Goal: Task Accomplishment & Management: Manage account settings

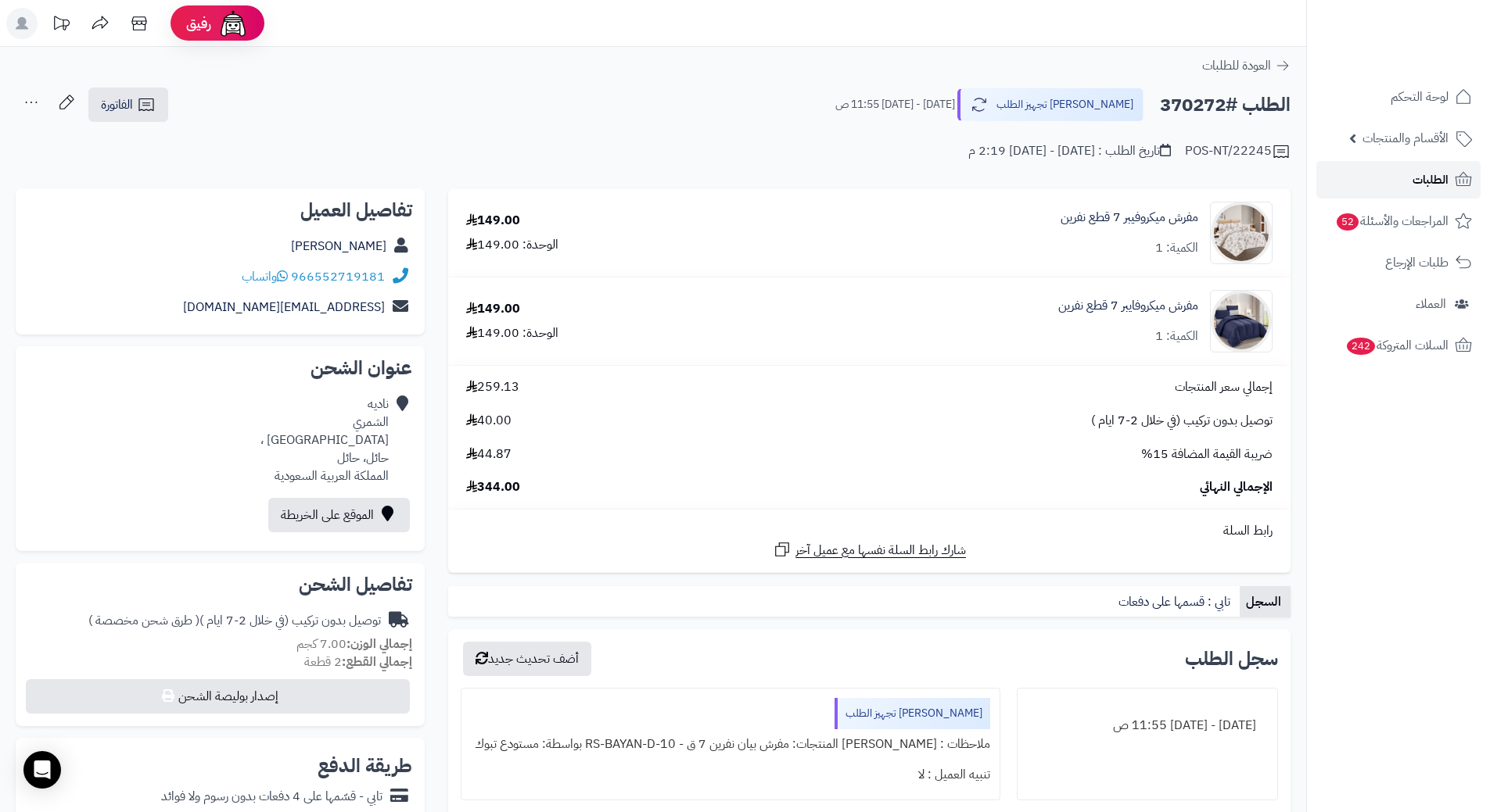
click at [1431, 188] on span "الطلبات" at bounding box center [1431, 179] width 36 height 22
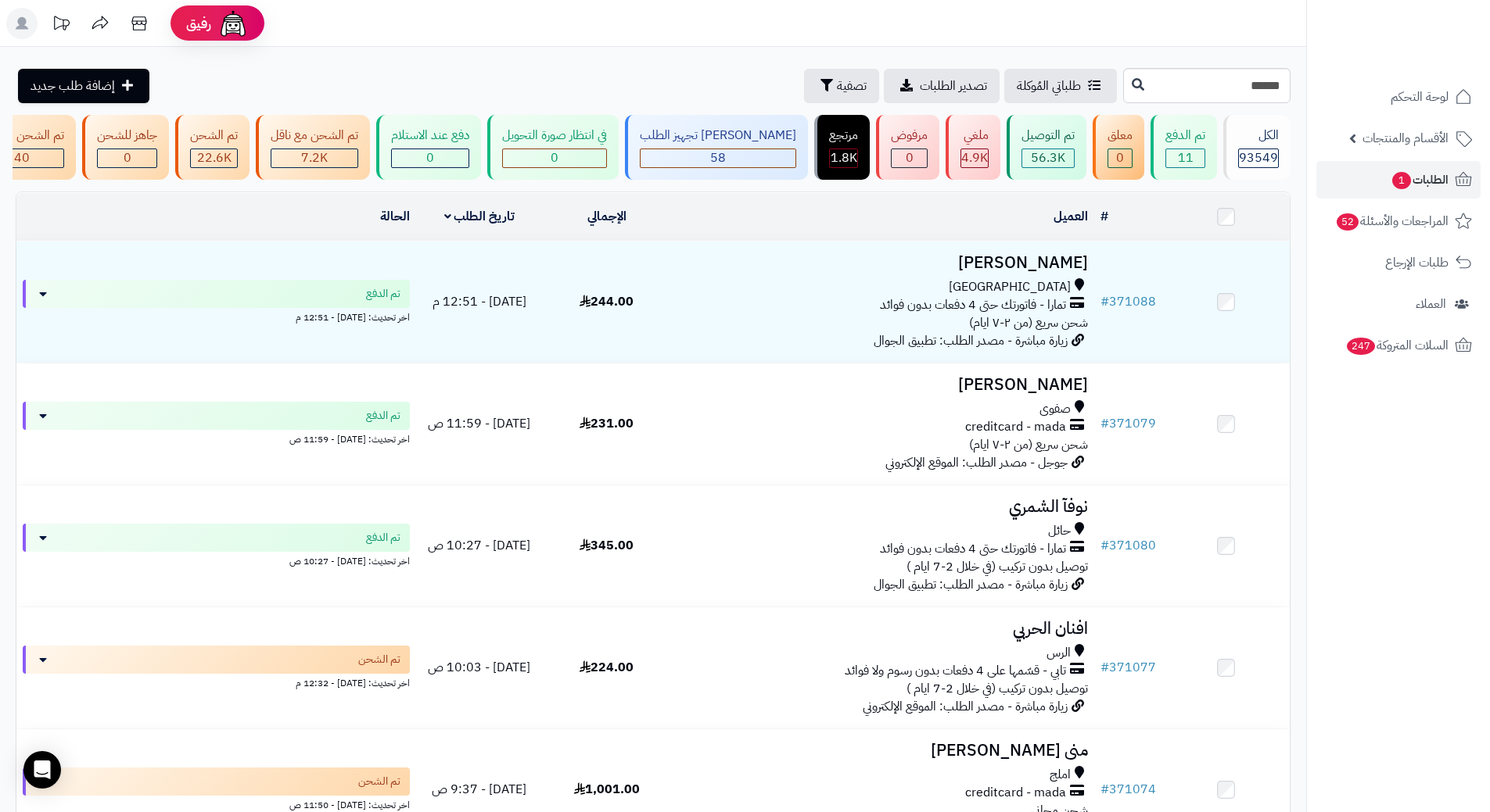
type input "******"
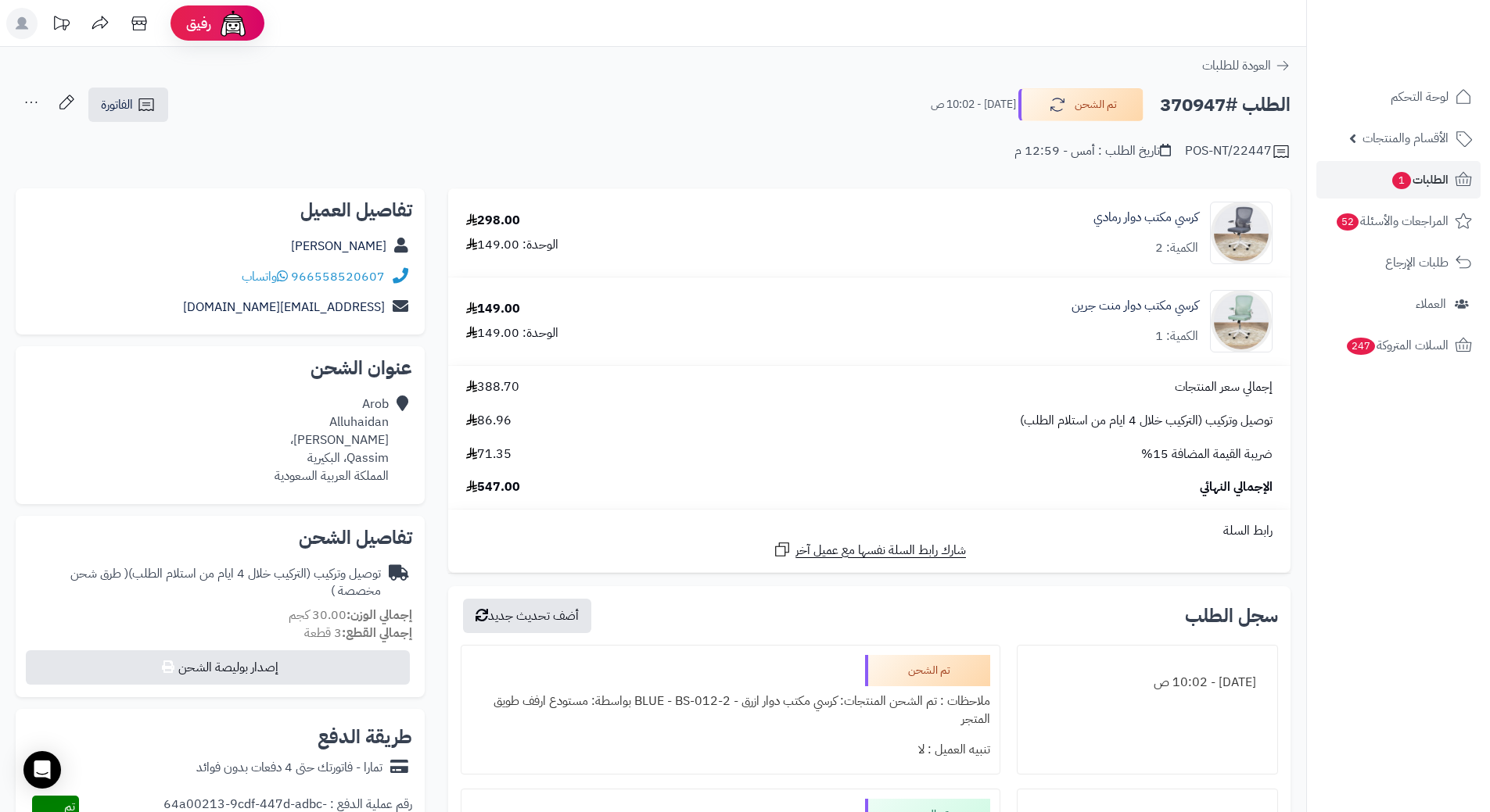
click at [1179, 106] on h2 "الطلب #370947" at bounding box center [1224, 104] width 130 height 32
copy h2 "370947"
click at [1443, 182] on span "الطلبات 1" at bounding box center [1419, 179] width 58 height 22
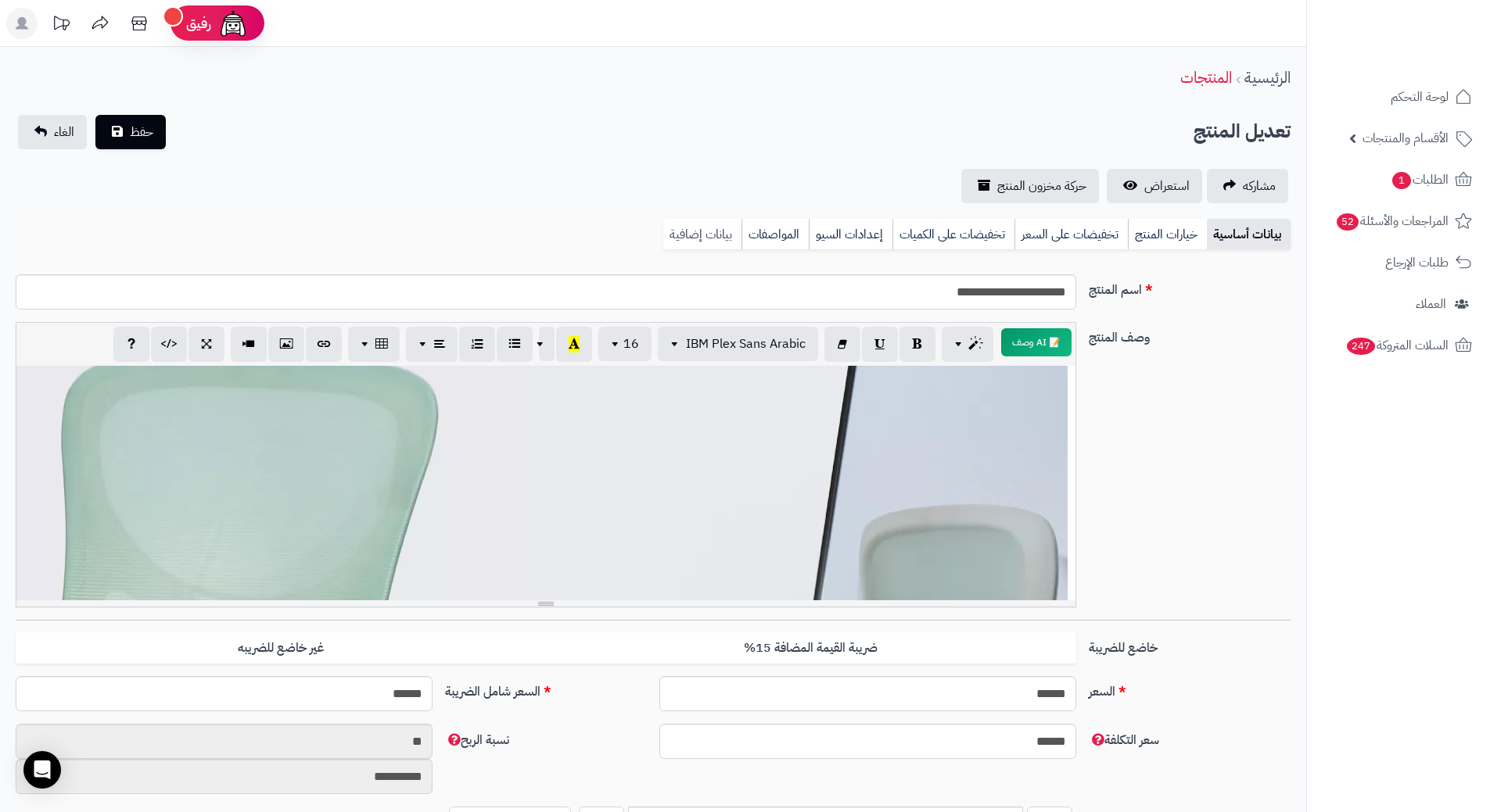
click at [694, 240] on link "بيانات إضافية" at bounding box center [702, 234] width 78 height 31
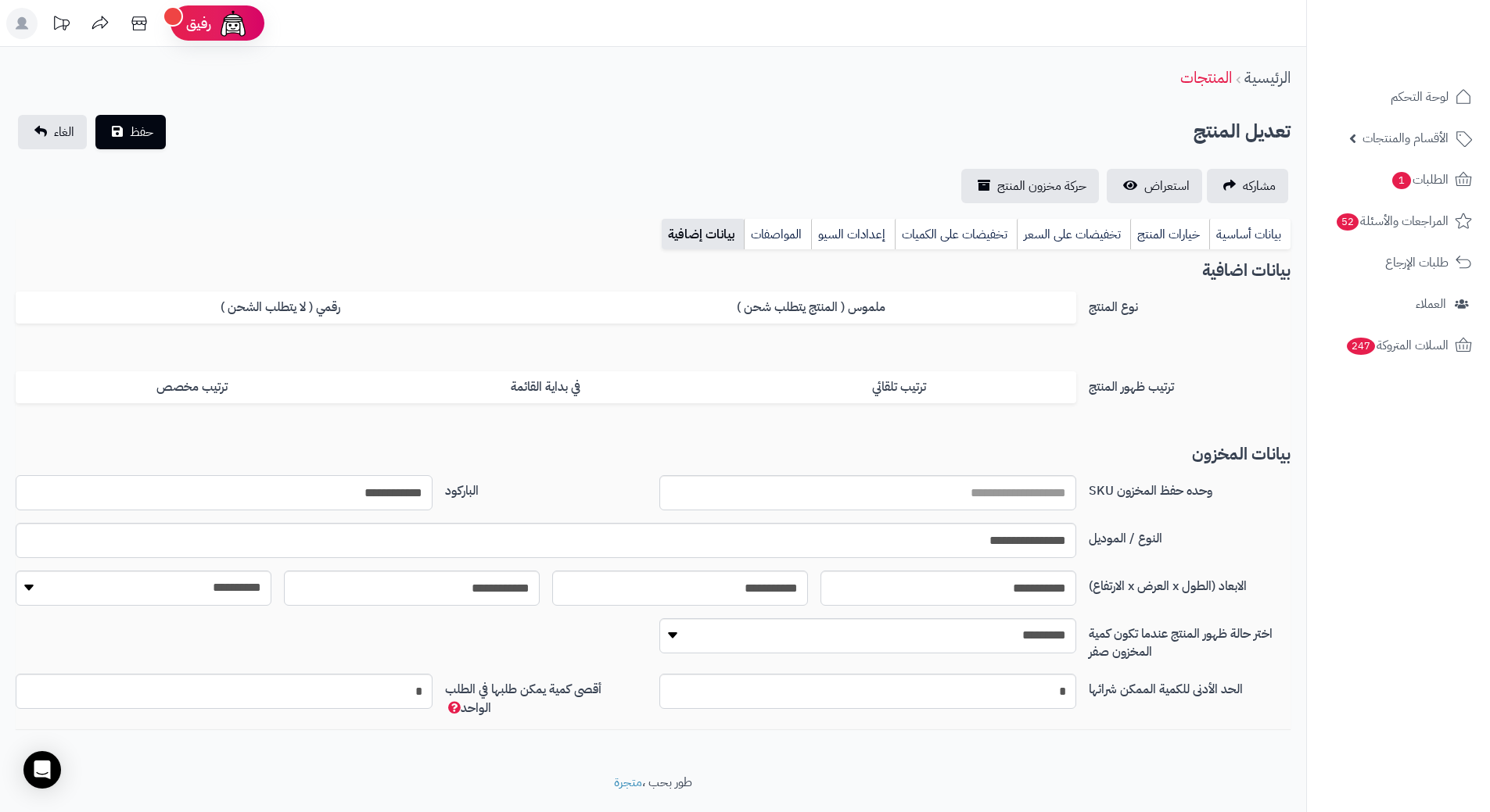
click at [405, 481] on input "**********" at bounding box center [223, 493] width 416 height 35
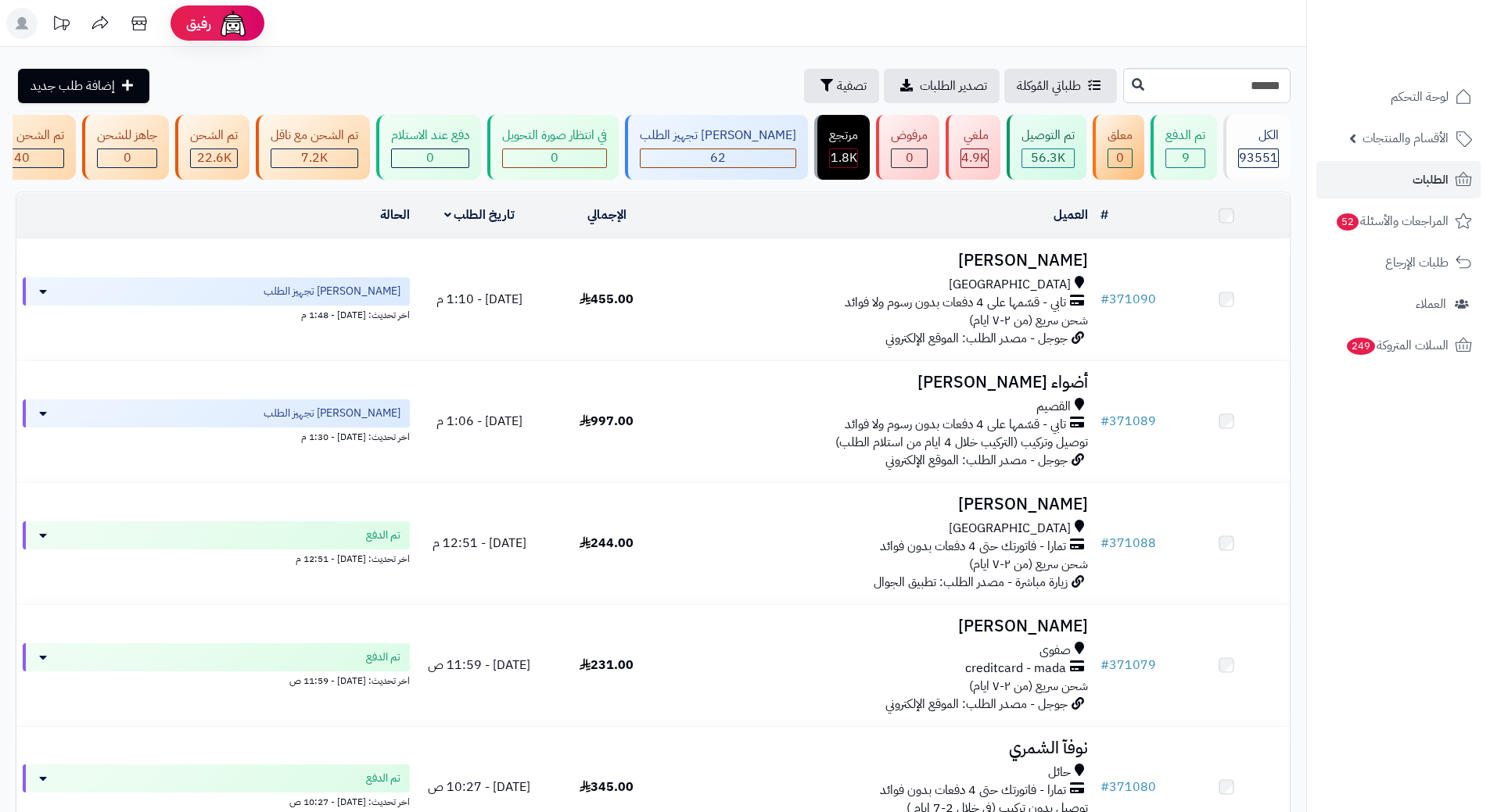
type input "******"
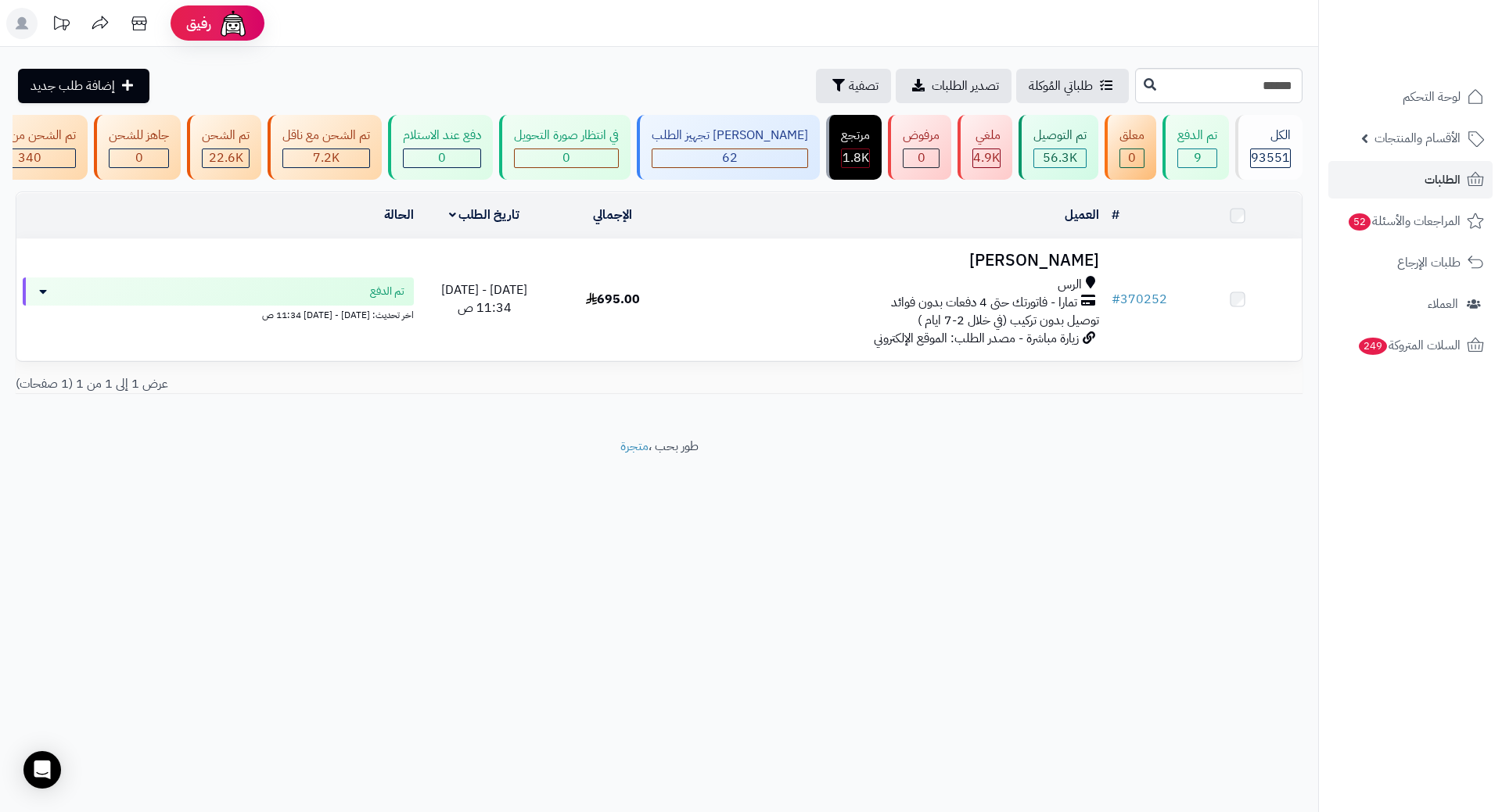
click at [1031, 287] on td "عاصم البشري الرس تمارا - فاتورتك حتى 4 دفعات بدون فوائد توصيل بدون تركيب (في خل…" at bounding box center [892, 300] width 428 height 122
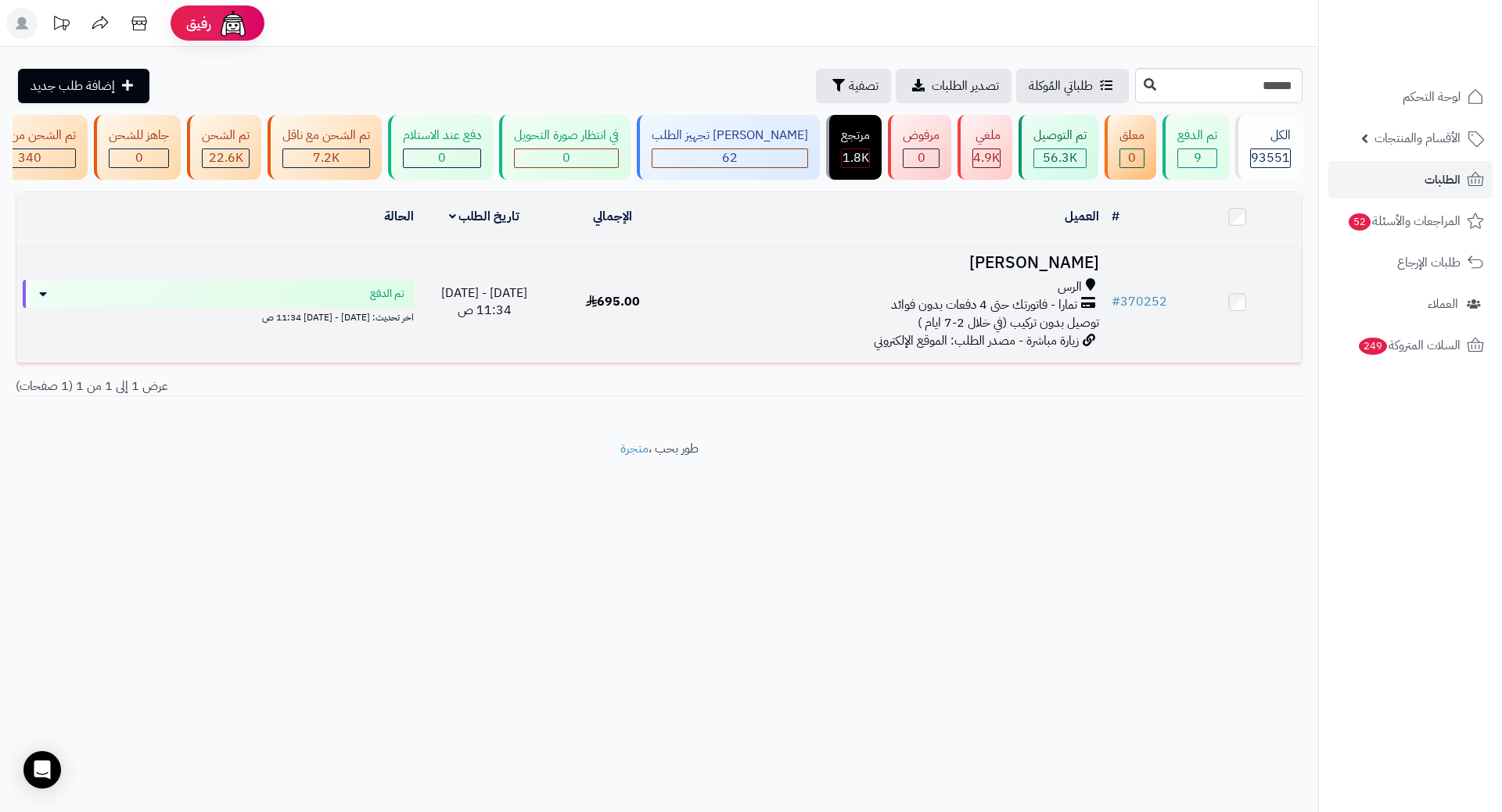
click at [1035, 272] on h3 "عاصم البشري" at bounding box center [892, 263] width 416 height 18
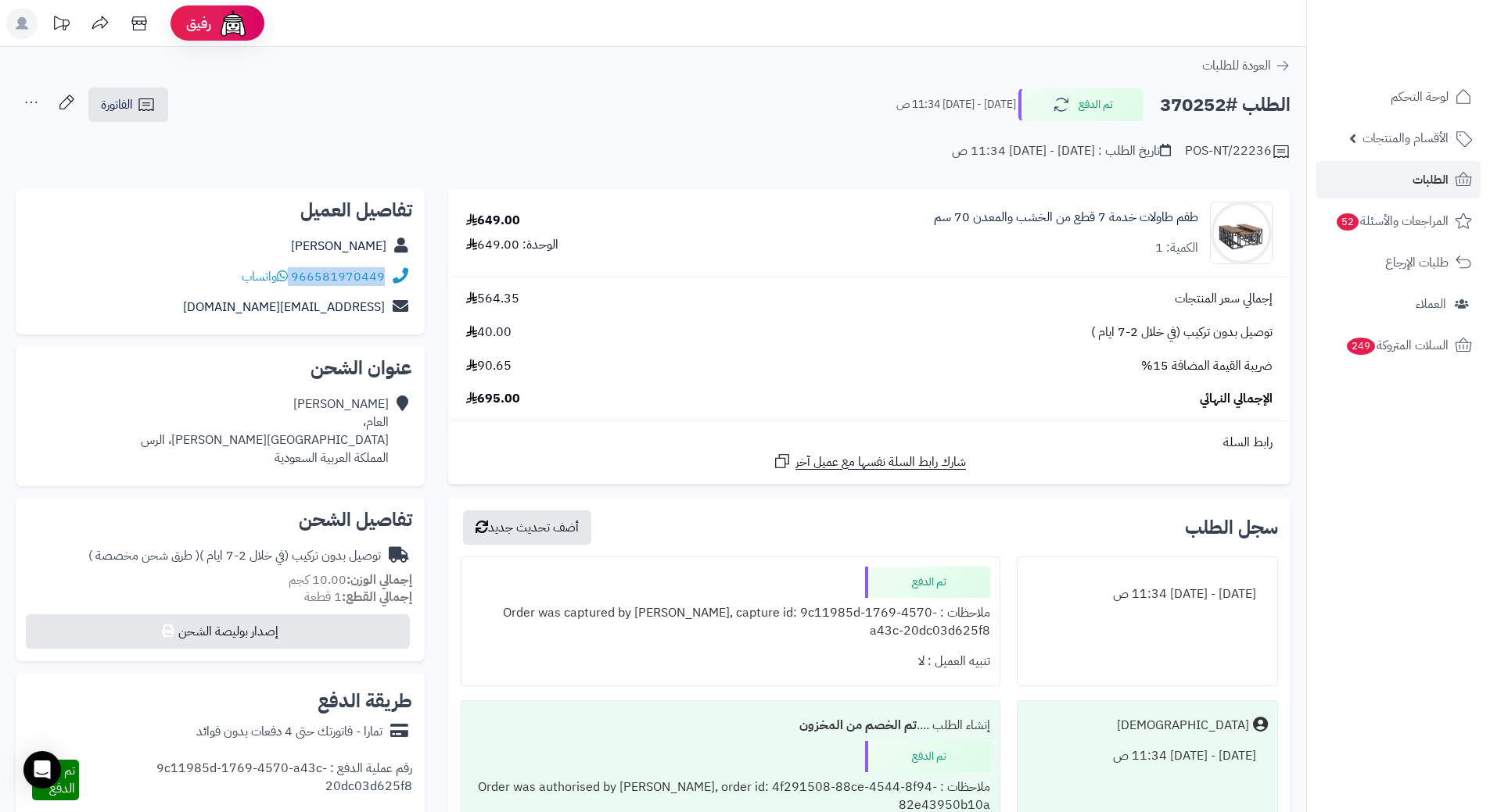
drag, startPoint x: 292, startPoint y: 272, endPoint x: 383, endPoint y: 273, distance: 91.0
click at [383, 273] on div "966581970449 واتساب" at bounding box center [313, 277] width 143 height 18
copy div "966581970449"
click at [1206, 104] on h2 "الطلب #370252" at bounding box center [1224, 104] width 130 height 32
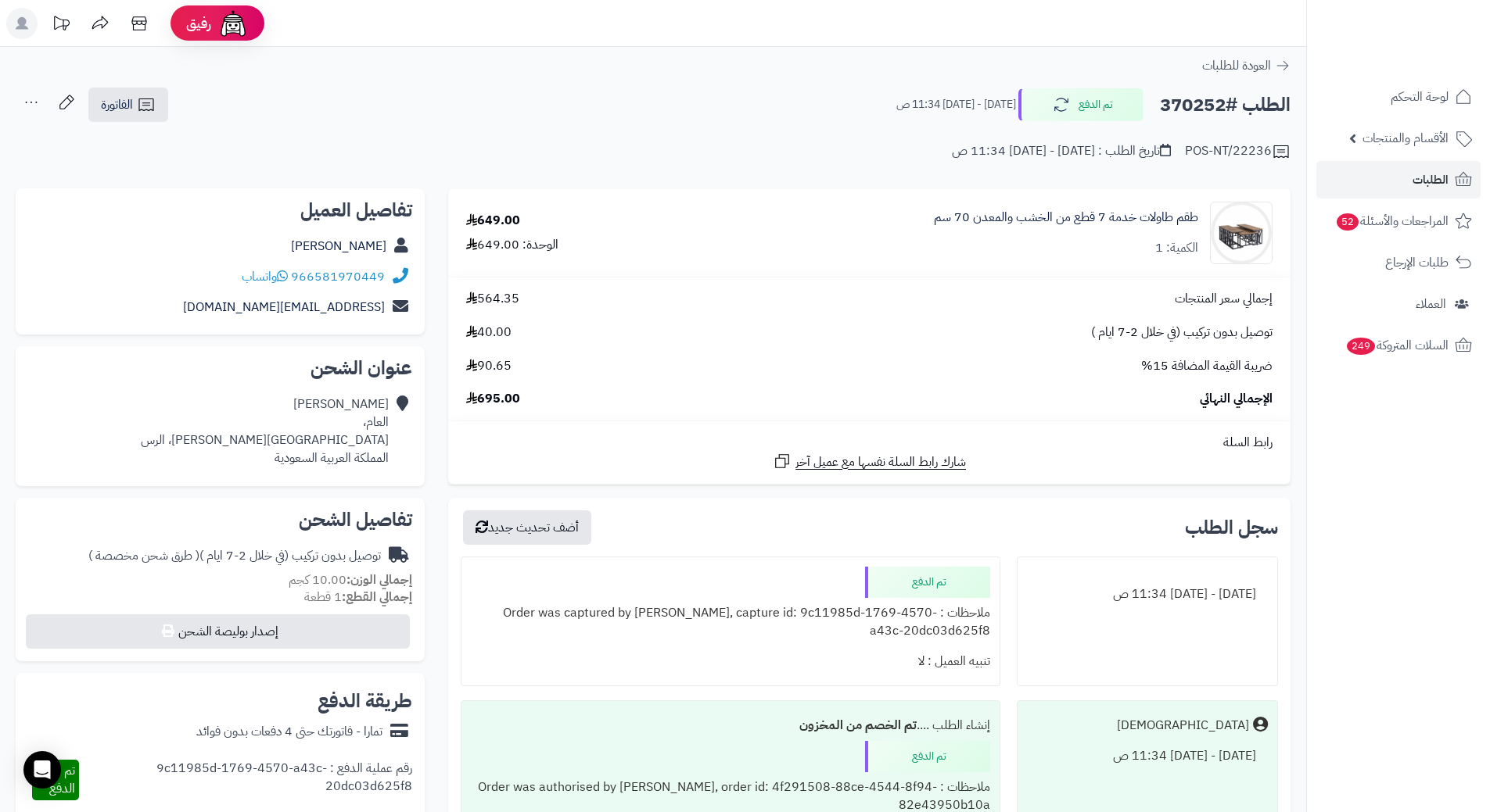
copy h2 "370252"
drag, startPoint x: 1201, startPoint y: 209, endPoint x: 922, endPoint y: 209, distance: 279.0
click at [922, 209] on div "طقم طاولات خدمة 7 قطع من الخشب والمعدن 70 سم الكمية: 1" at bounding box center [976, 233] width 615 height 63
copy link "طقم طاولات خدمة 7 قطع من الخشب والمعدن 70 سم"
click at [1405, 181] on span "1" at bounding box center [1402, 181] width 19 height 17
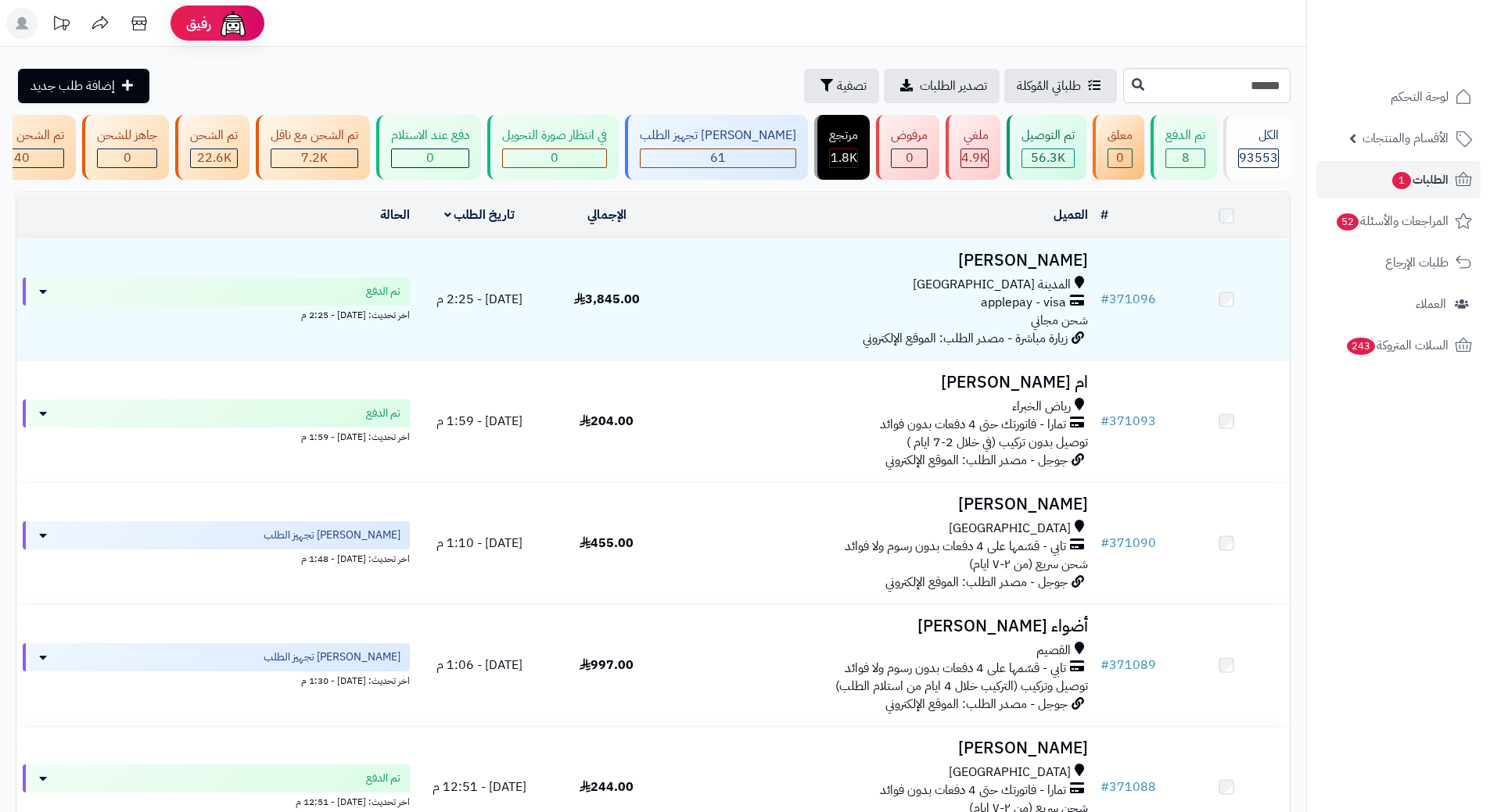
type input "******"
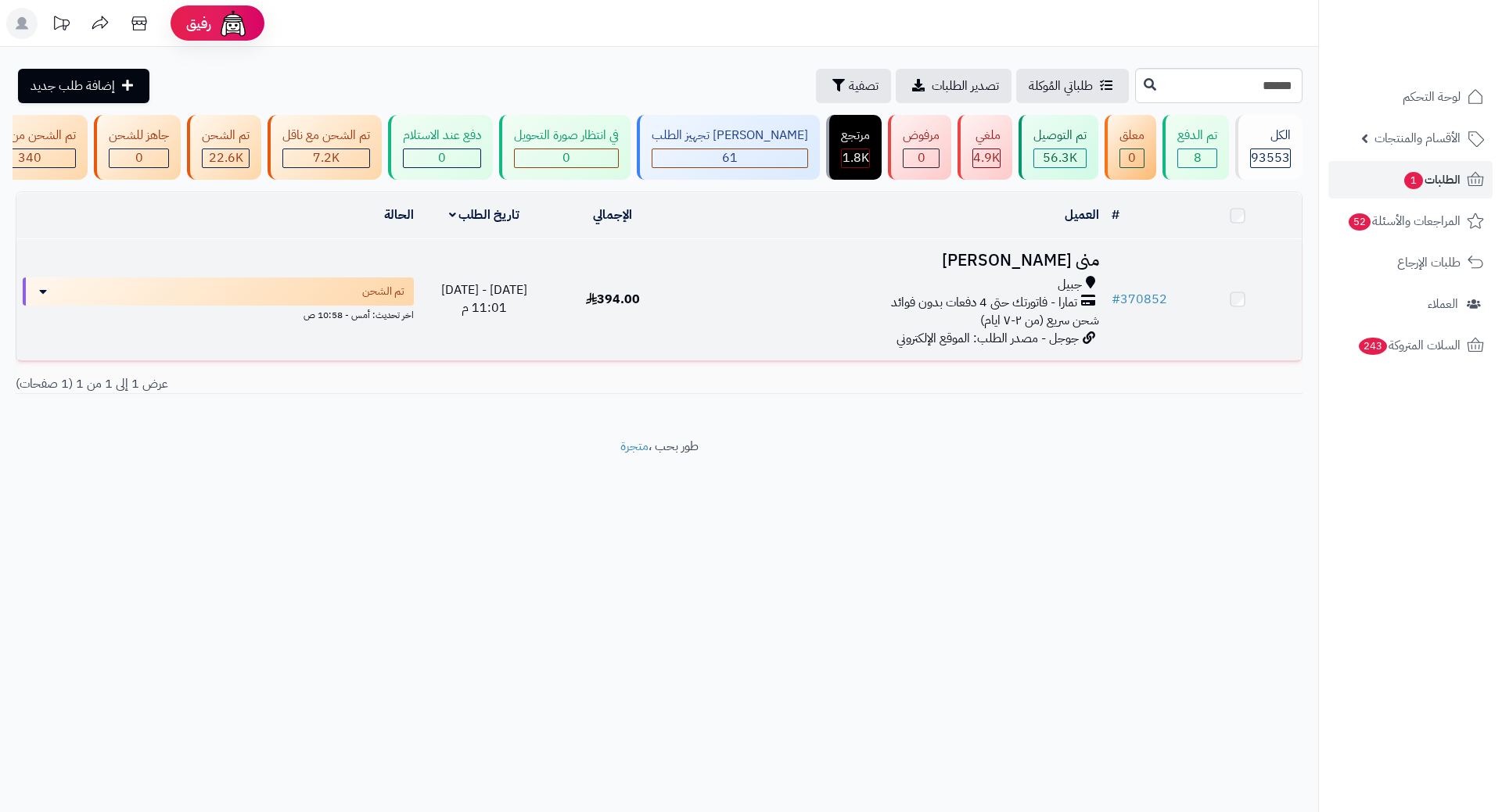
click at [1061, 264] on h3 "منى الحاجي" at bounding box center [892, 260] width 416 height 18
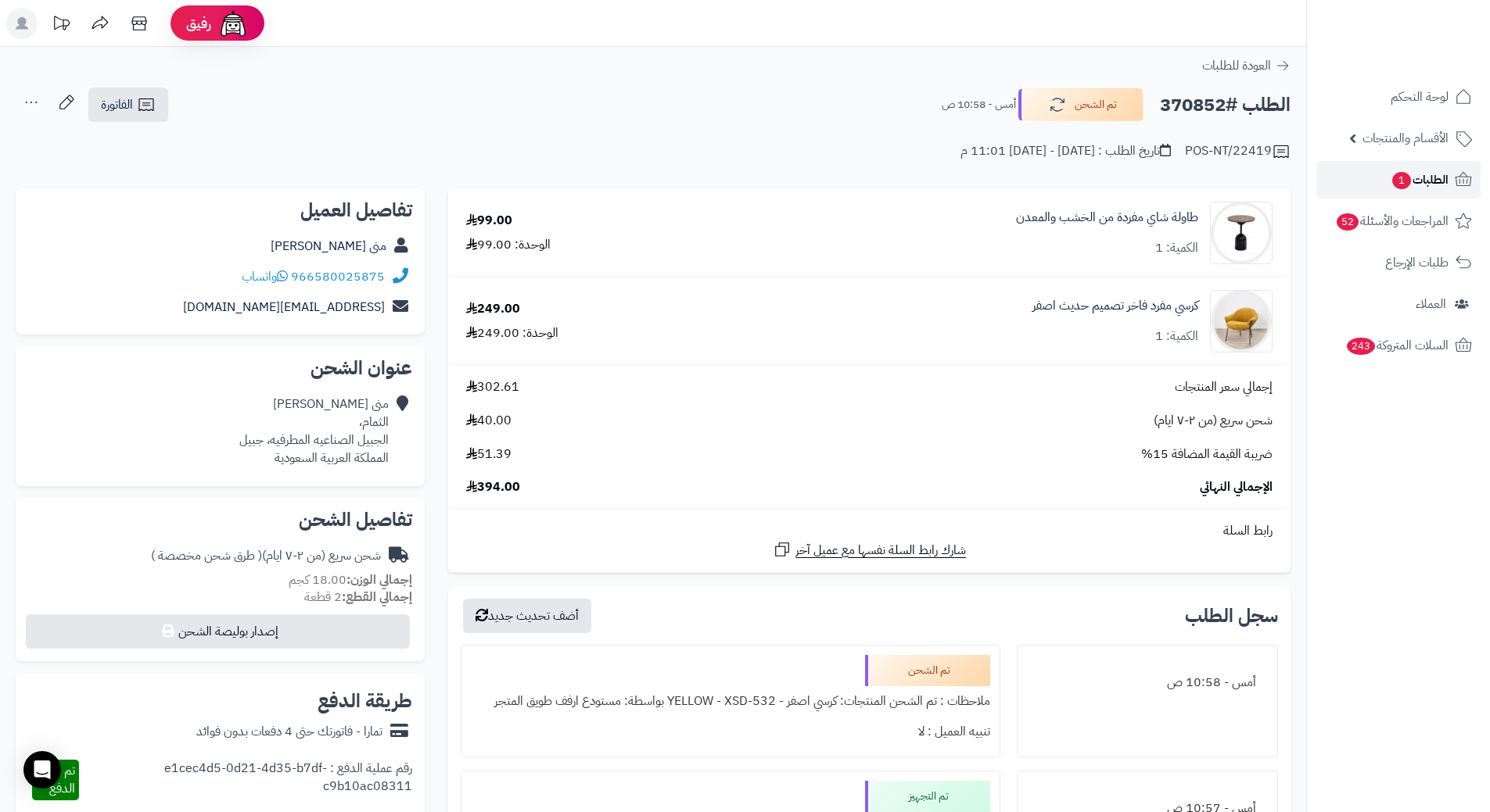
click at [1421, 172] on span "الطلبات 1" at bounding box center [1419, 179] width 58 height 22
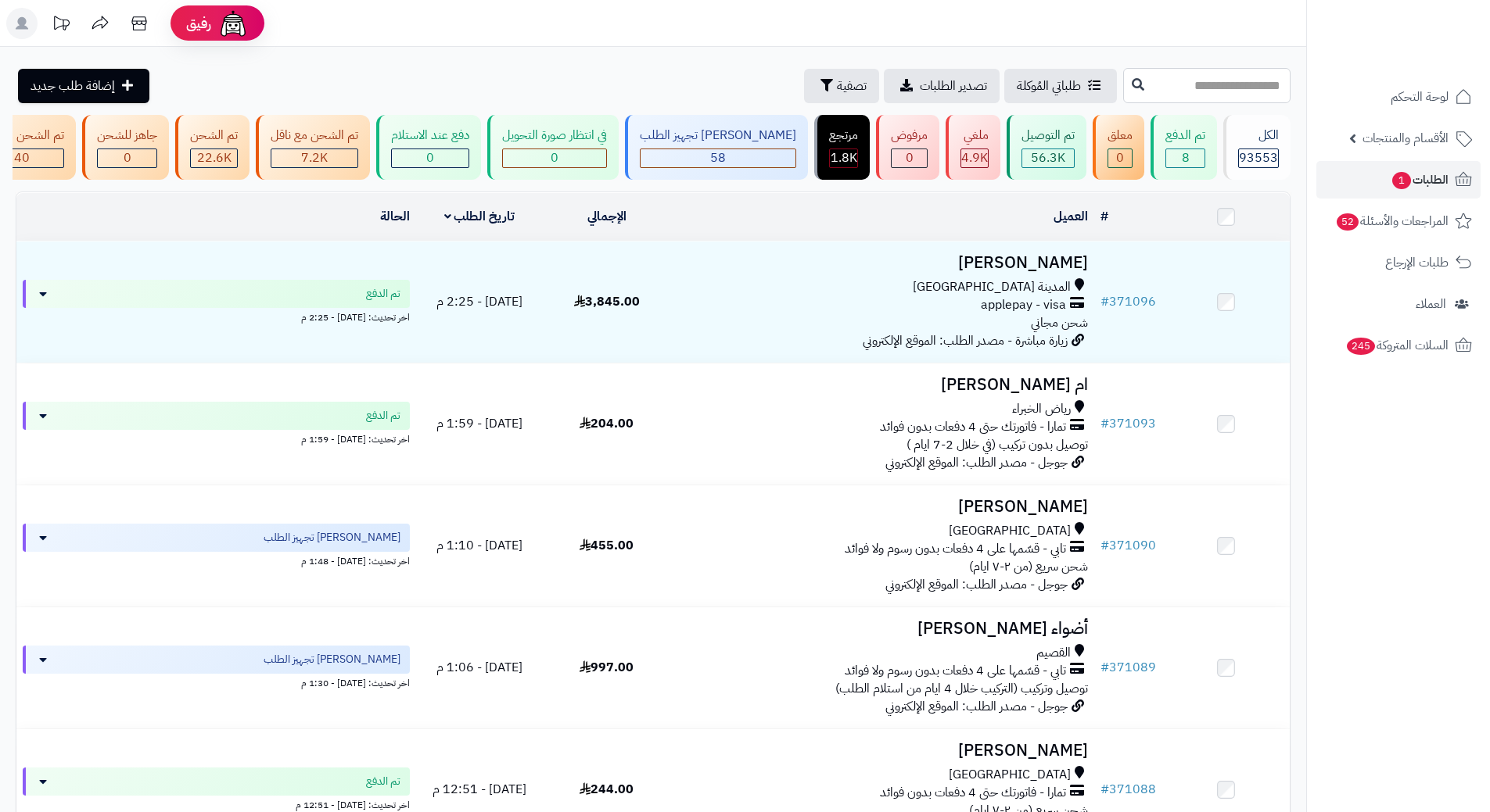
drag, startPoint x: 0, startPoint y: 0, endPoint x: 1059, endPoint y: 70, distance: 1061.3
click at [1124, 70] on input "text" at bounding box center [1207, 85] width 167 height 35
paste input "******"
type input "******"
click at [1126, 86] on button at bounding box center [1137, 84] width 23 height 29
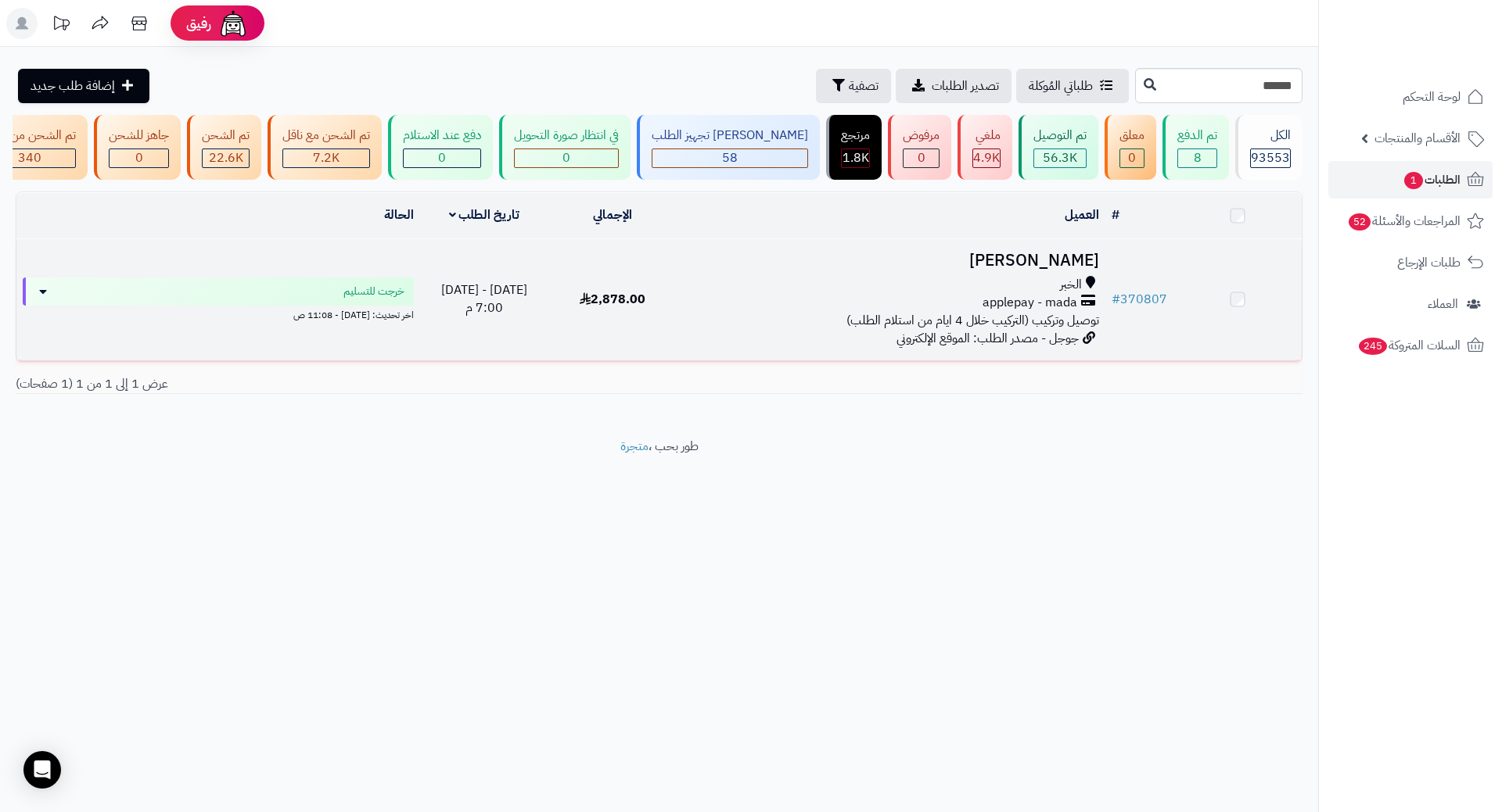
click at [1003, 309] on span "applepay - mada" at bounding box center [1029, 303] width 95 height 18
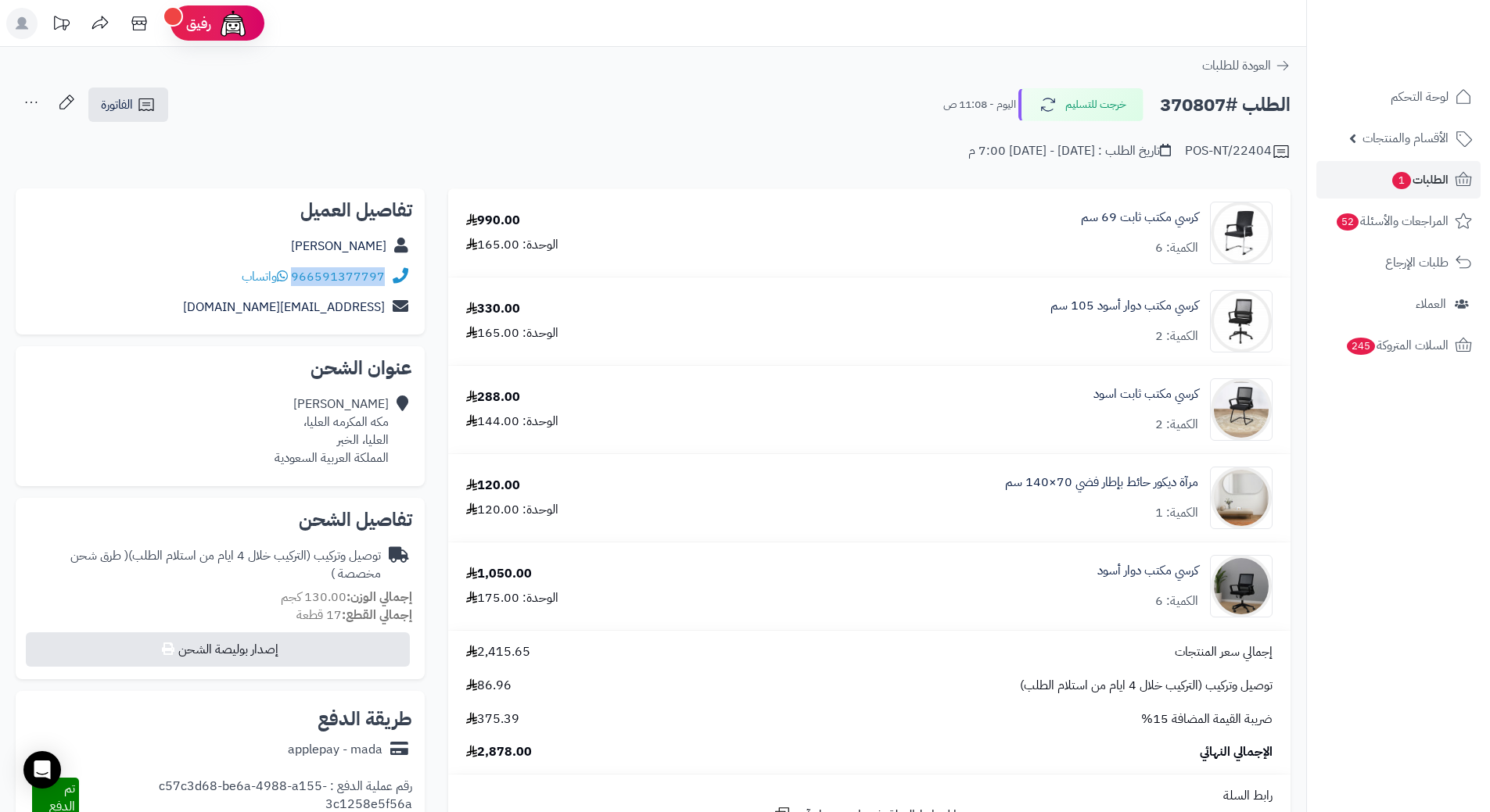
drag, startPoint x: 294, startPoint y: 277, endPoint x: 416, endPoint y: 265, distance: 122.6
click at [416, 265] on div "تفاصيل العميل [PERSON_NAME] 966591377797 واتساب [EMAIL_ADDRESS][DOMAIN_NAME]" at bounding box center [220, 262] width 409 height 147
copy div "966591377797"
click at [1200, 109] on h2 "الطلب #370807" at bounding box center [1224, 104] width 130 height 32
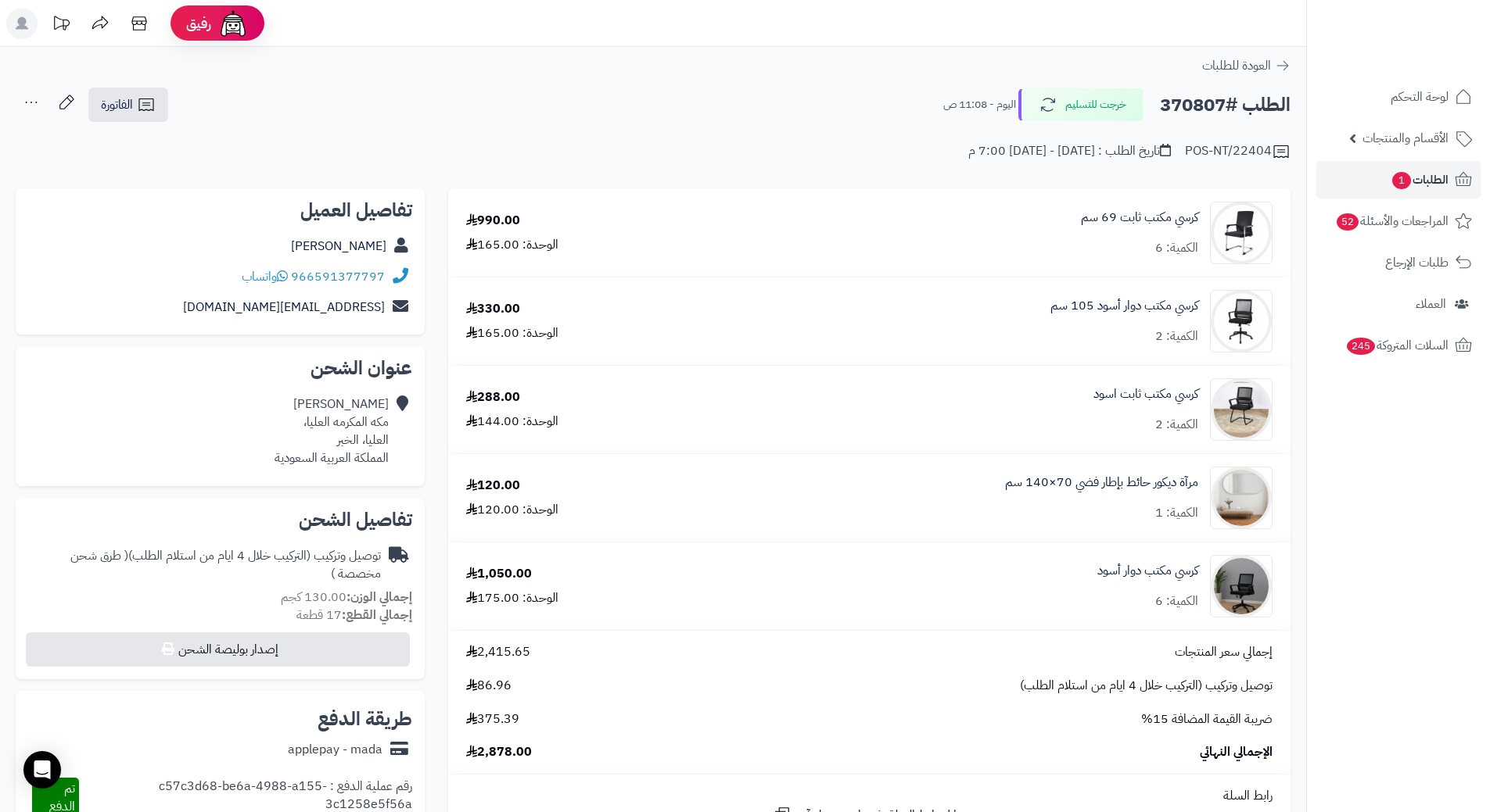
copy h2 "370807"
click at [1077, 265] on div "كرسي مكتب دوار أسود الكمية: 6" at bounding box center [994, 233] width 579 height 63
click at [1118, 565] on link "كرسي مكتب دوار أسود" at bounding box center [1148, 571] width 101 height 18
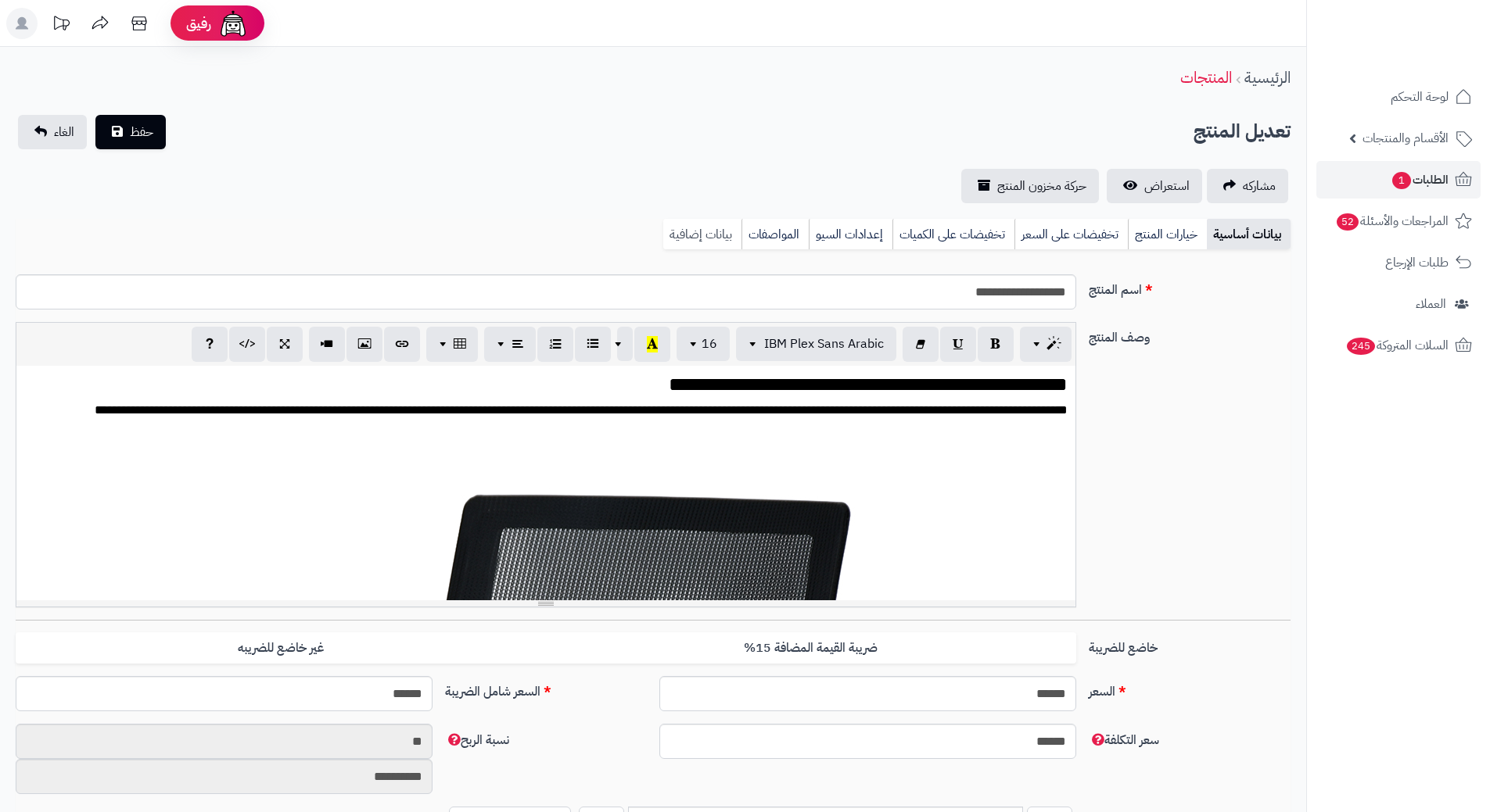
click at [729, 230] on link "بيانات إضافية" at bounding box center [702, 234] width 78 height 31
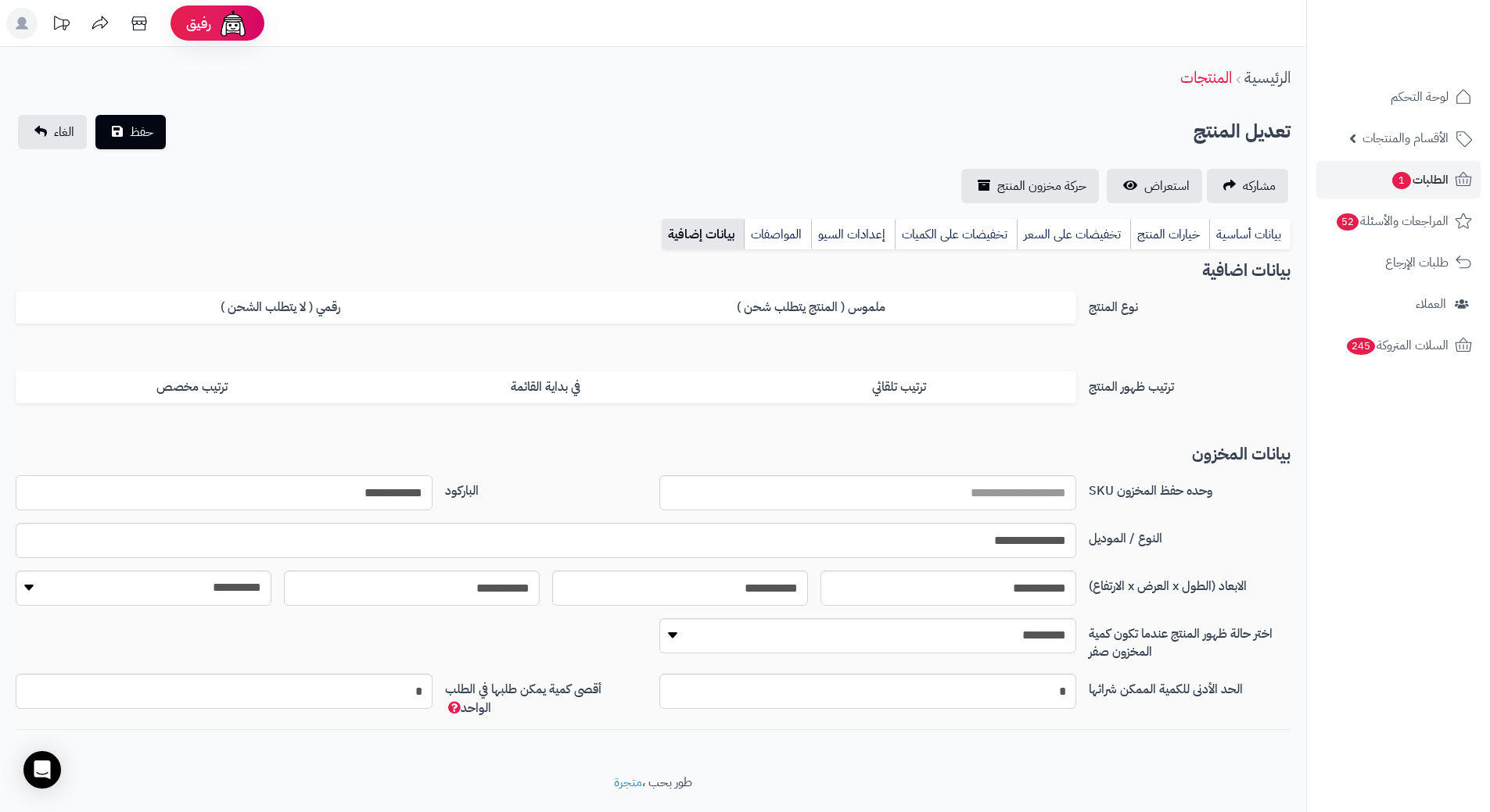
click at [284, 484] on input "**********" at bounding box center [223, 493] width 416 height 35
click at [1268, 235] on link "بيانات أساسية" at bounding box center [1249, 234] width 81 height 31
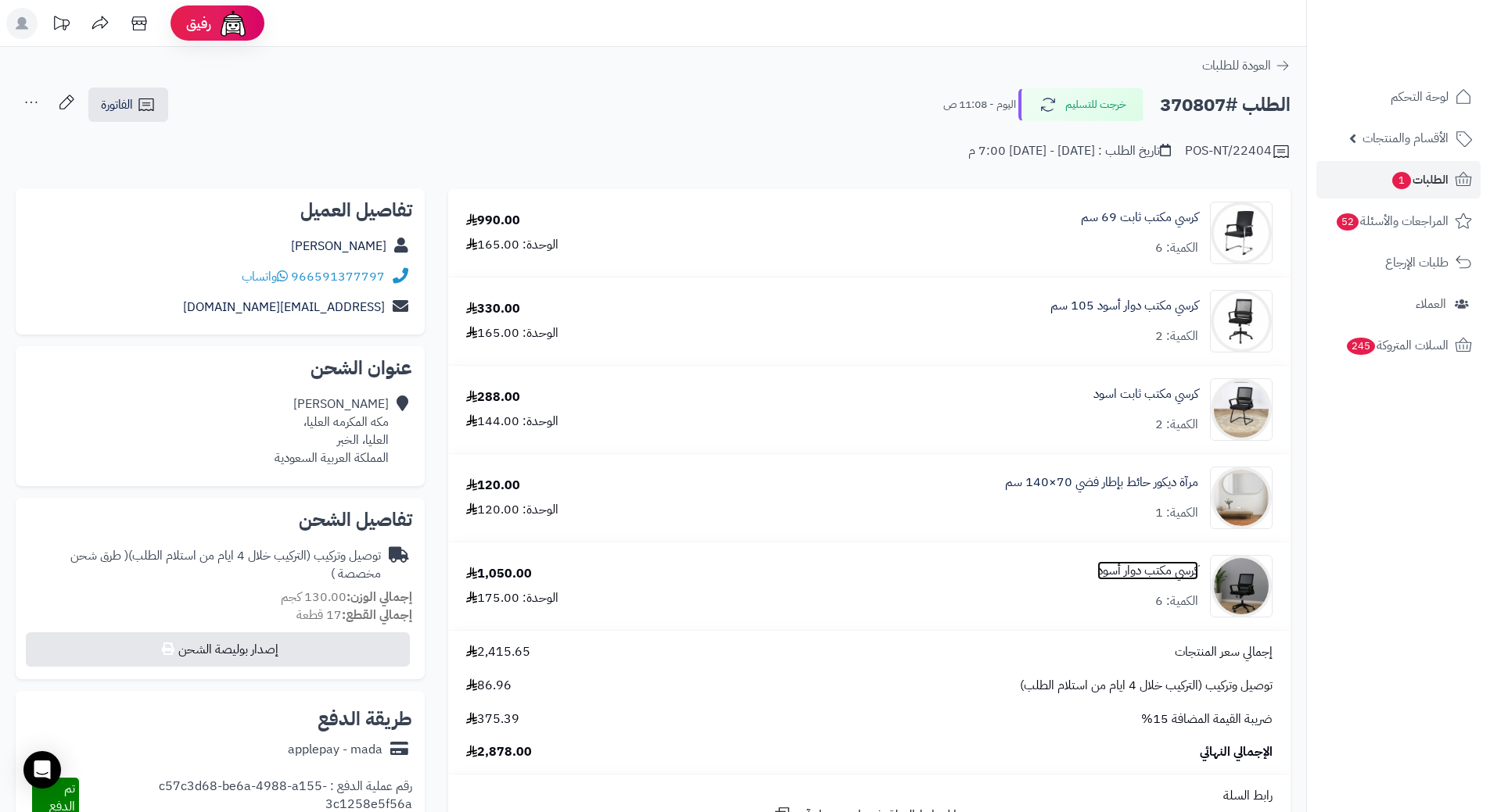
click at [1144, 573] on link "كرسي مكتب دوار أسود" at bounding box center [1148, 571] width 101 height 18
drag, startPoint x: 1079, startPoint y: 578, endPoint x: 1205, endPoint y: 567, distance: 126.5
click at [1205, 265] on div "كرسي مكتب دوار أسود الكمية: 6" at bounding box center [994, 233] width 579 height 63
copy div "كرسي مكتب دوار أسود"
click at [1134, 390] on link "كرسي مكتب ثابت اسود" at bounding box center [1146, 394] width 105 height 18
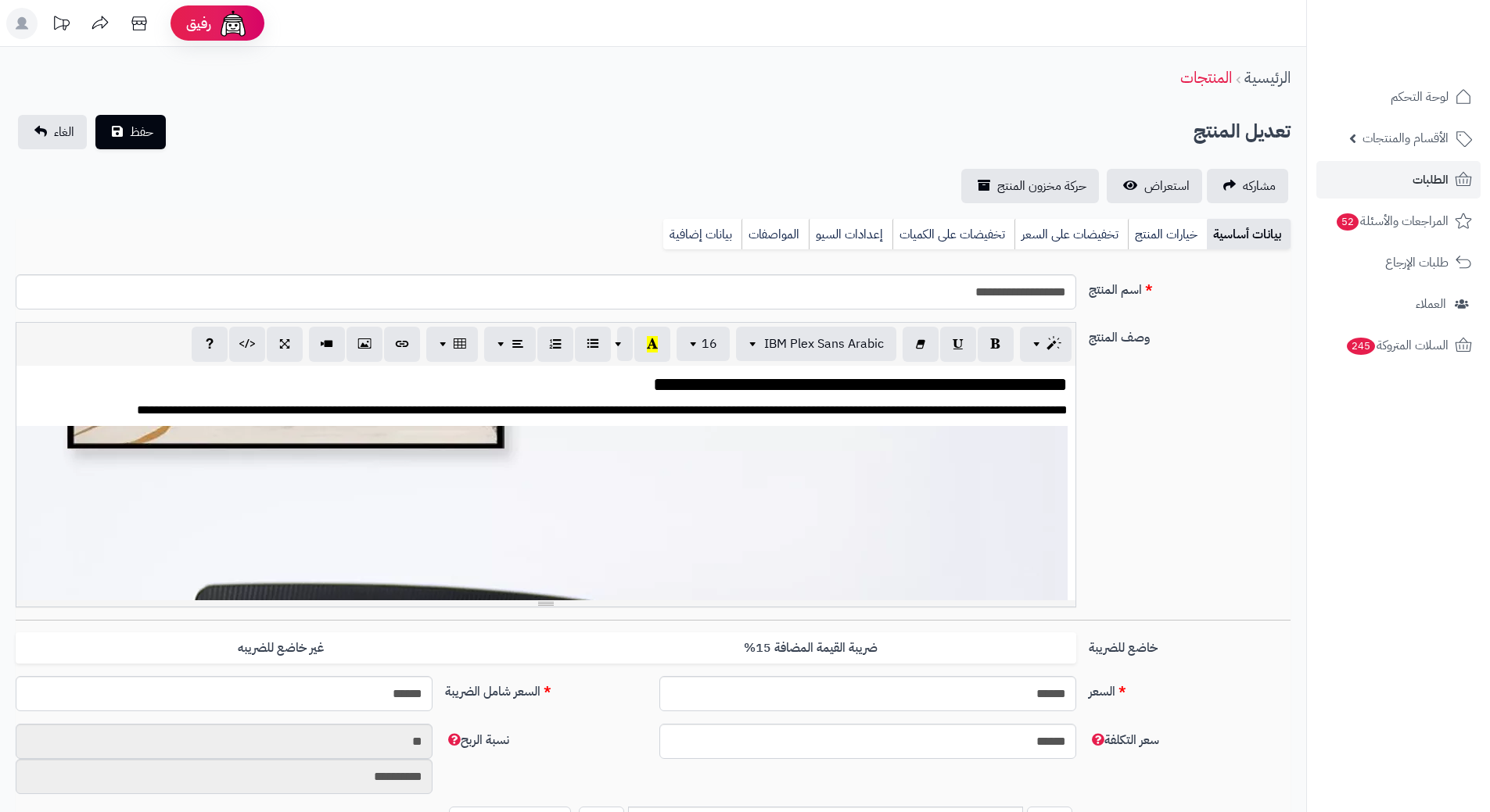
click at [732, 228] on link "بيانات إضافية" at bounding box center [702, 234] width 78 height 31
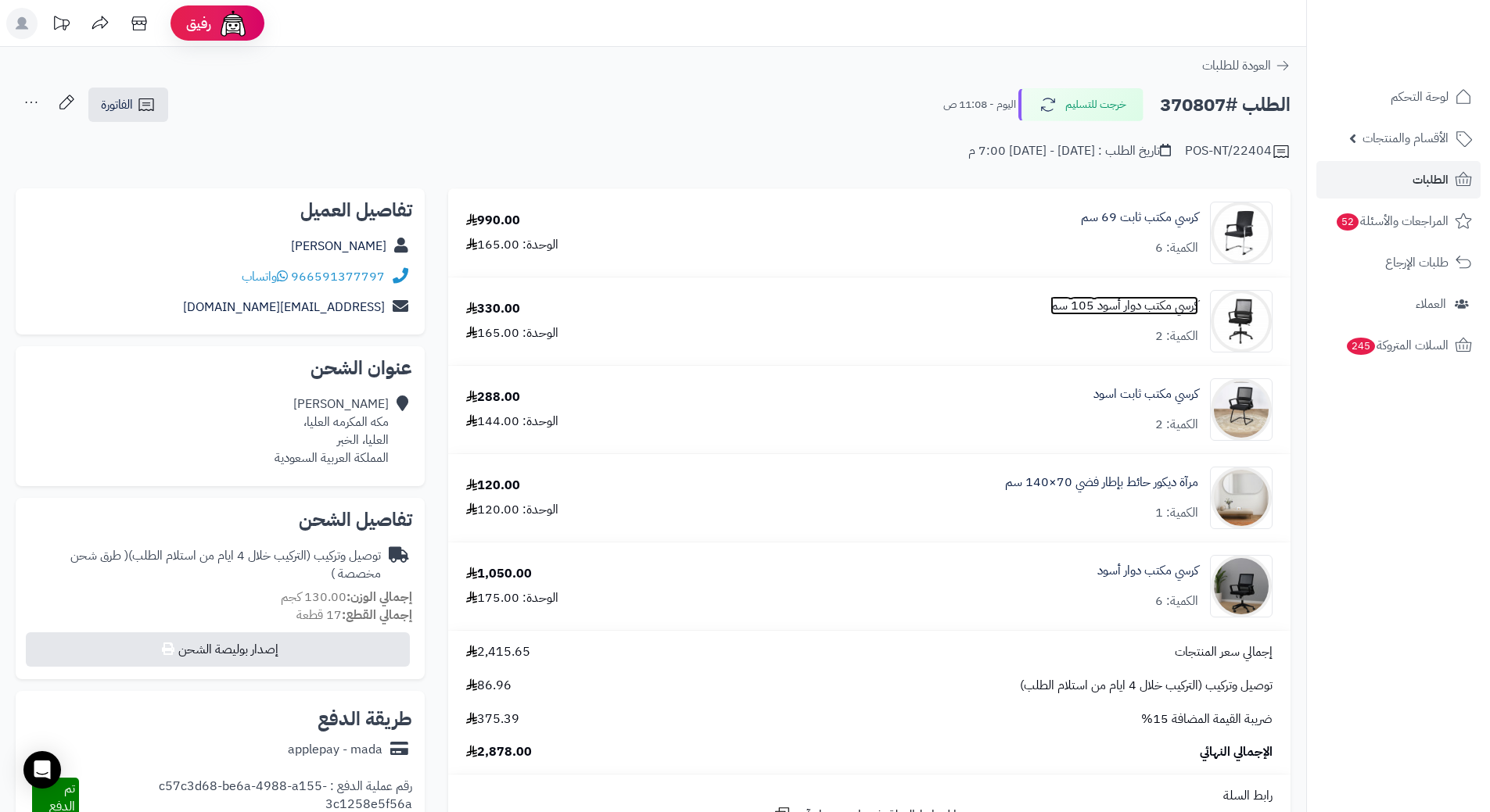
click at [1142, 304] on link "كرسي مكتب دوار أسود 105 سم" at bounding box center [1124, 306] width 147 height 18
drag, startPoint x: 1077, startPoint y: 215, endPoint x: 1200, endPoint y: 205, distance: 123.4
click at [1200, 205] on div "كرسي مكتب ثابت 69 سم الكمية: 6" at bounding box center [994, 233] width 579 height 63
click at [1010, 216] on div "كرسي مكتب ثابت 69 سم الكمية: 6" at bounding box center [994, 233] width 579 height 63
click at [1154, 210] on link "كرسي مكتب ثابت 69 سم" at bounding box center [1140, 217] width 117 height 18
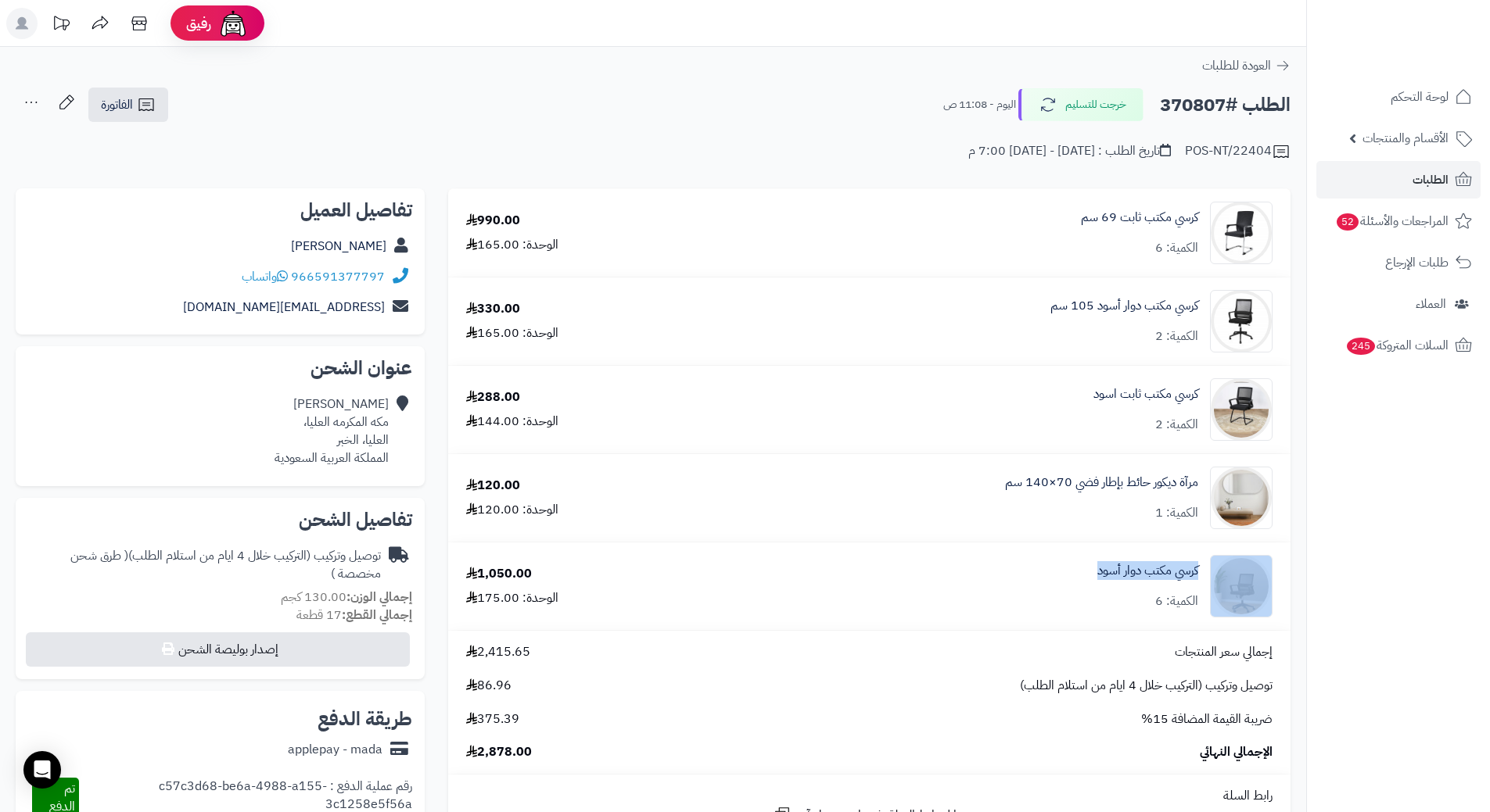
drag, startPoint x: 1202, startPoint y: 559, endPoint x: 1211, endPoint y: 562, distance: 9.5
click at [1211, 265] on div "كرسي مكتب دوار أسود الكمية: 6" at bounding box center [994, 233] width 579 height 63
click at [1026, 265] on div "كرسي مكتب دوار أسود الكمية: 6" at bounding box center [994, 233] width 579 height 63
click at [1158, 568] on link "كرسي مكتب دوار أسود" at bounding box center [1148, 571] width 101 height 18
